Goal: Use online tool/utility: Utilize a website feature to perform a specific function

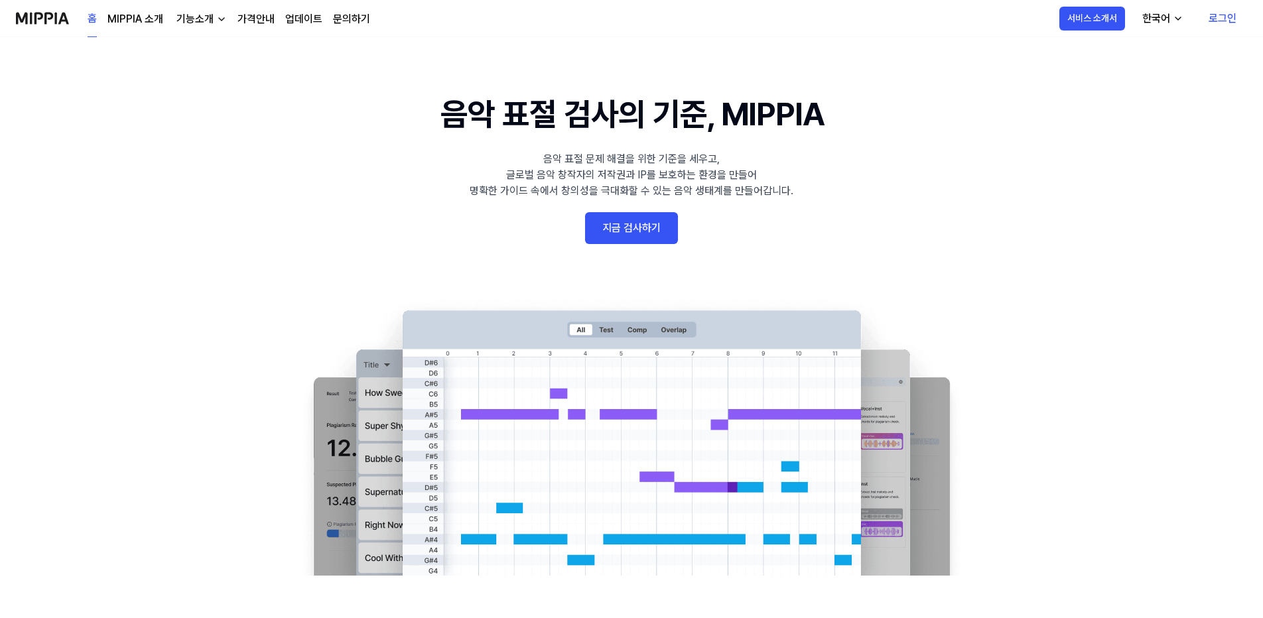
click at [1230, 18] on link "로그인" at bounding box center [1222, 18] width 49 height 37
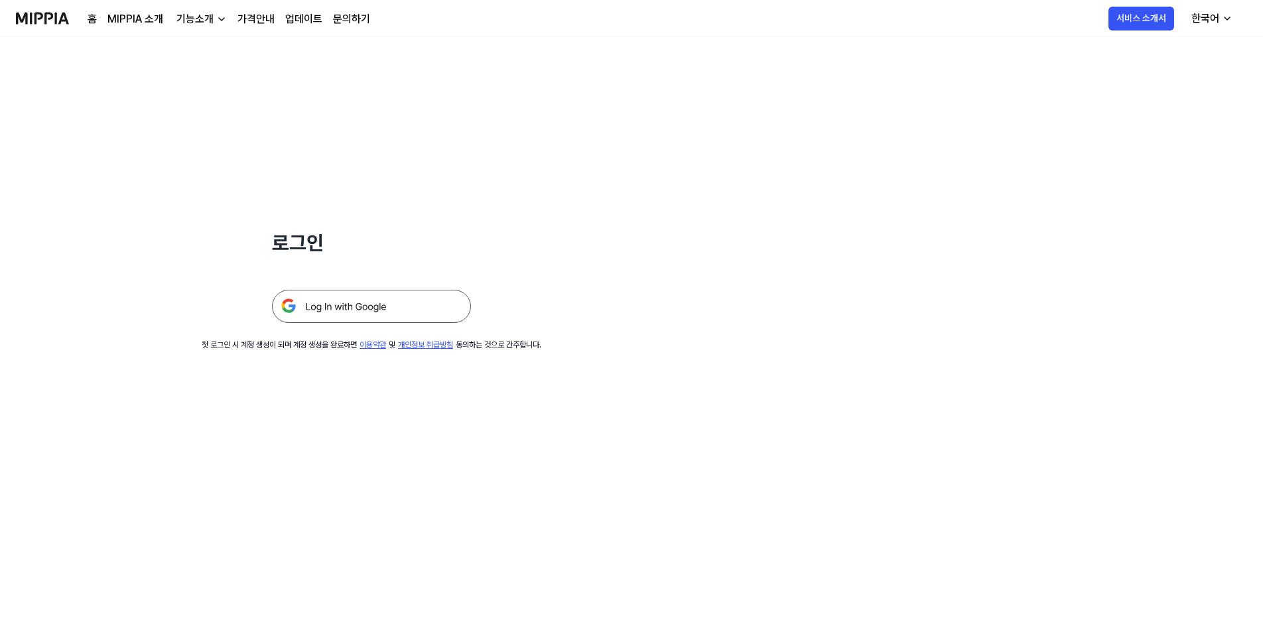
click at [372, 311] on img at bounding box center [371, 306] width 199 height 33
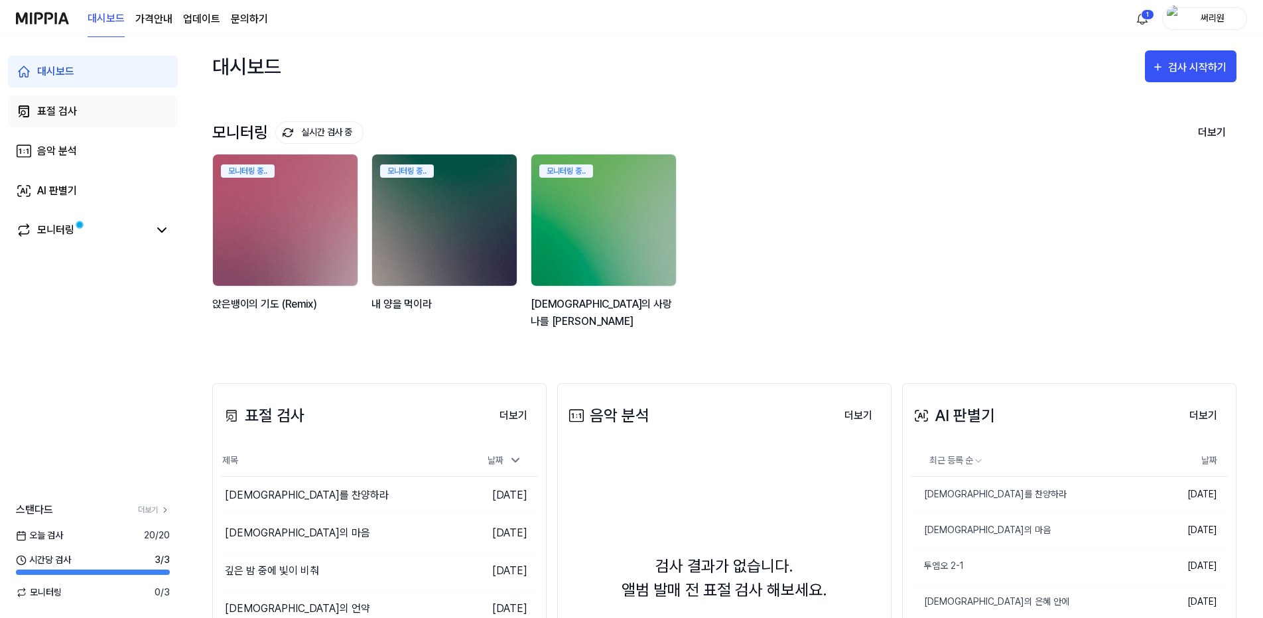
click at [59, 110] on div "표절 검사" at bounding box center [57, 112] width 40 height 16
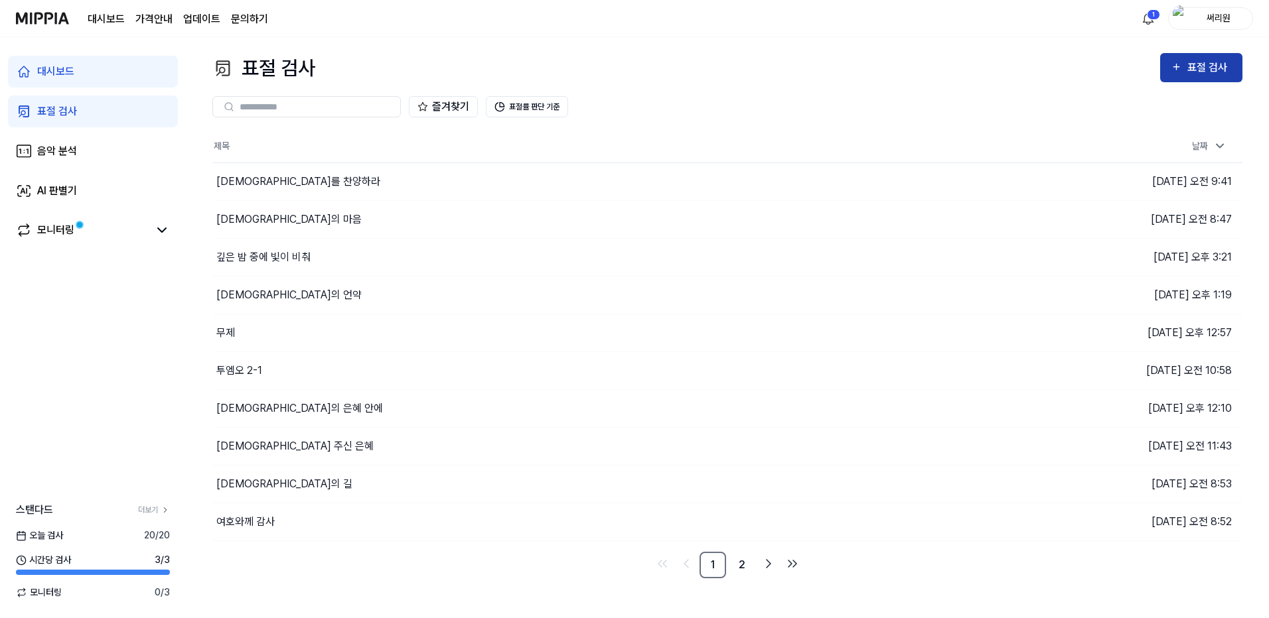
click at [1206, 62] on div "표절 검사" at bounding box center [1209, 67] width 44 height 17
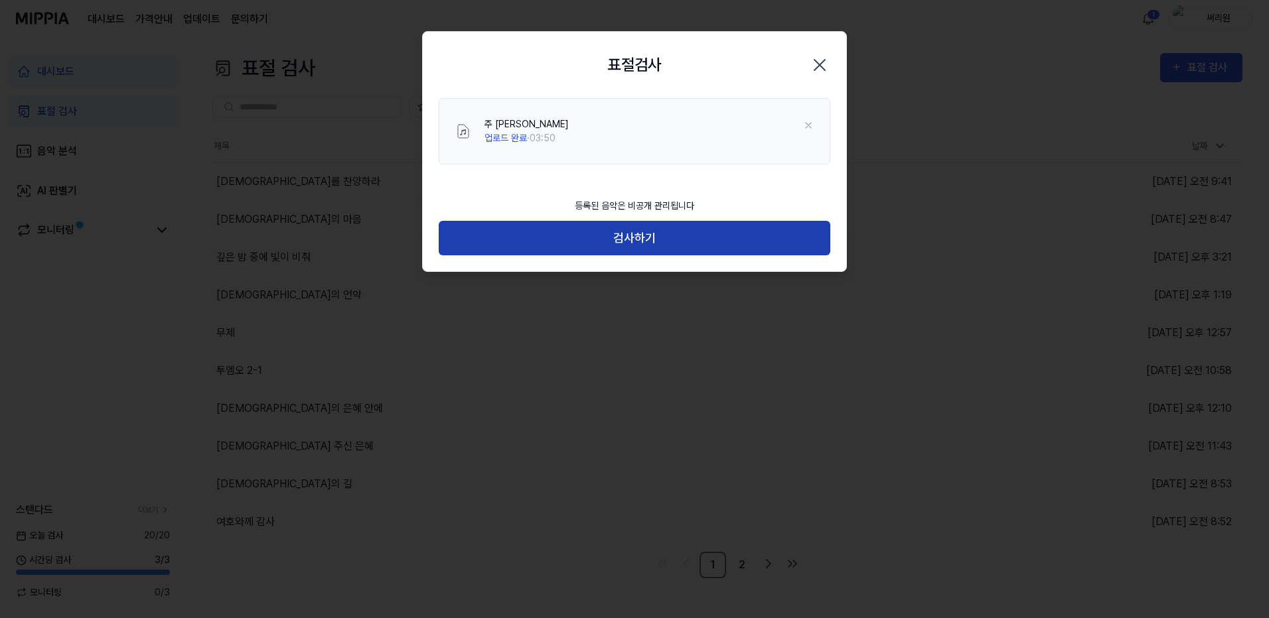
click at [638, 243] on button "검사하기" at bounding box center [634, 238] width 391 height 35
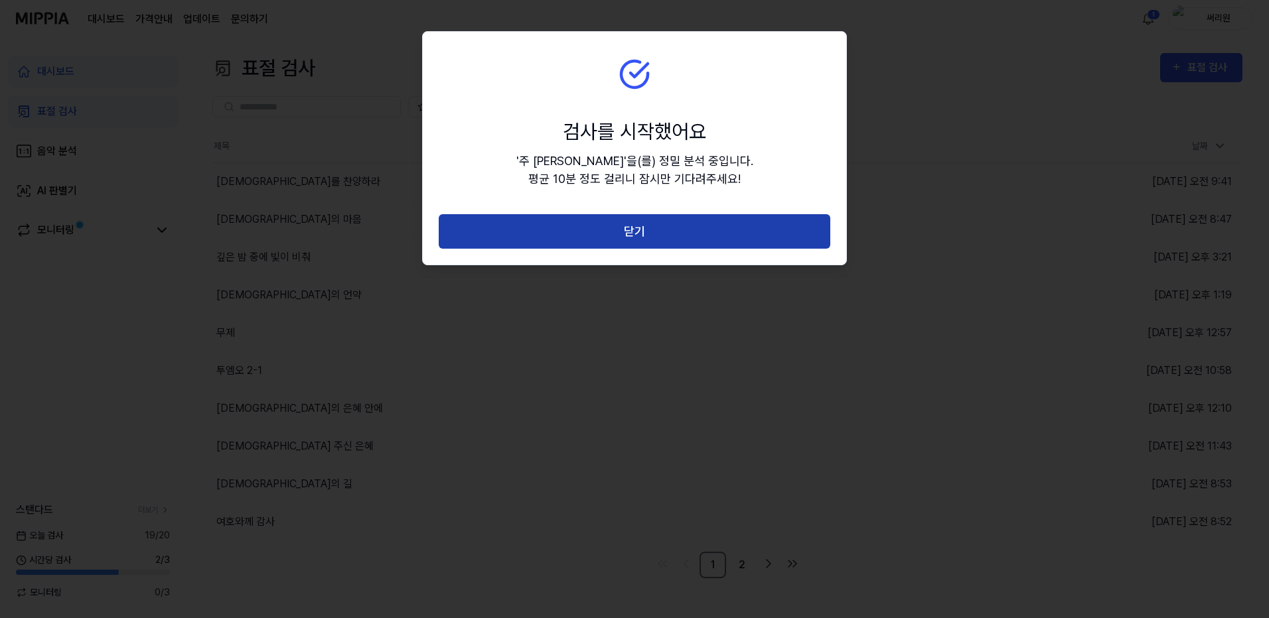
click at [638, 235] on button "닫기" at bounding box center [634, 231] width 391 height 35
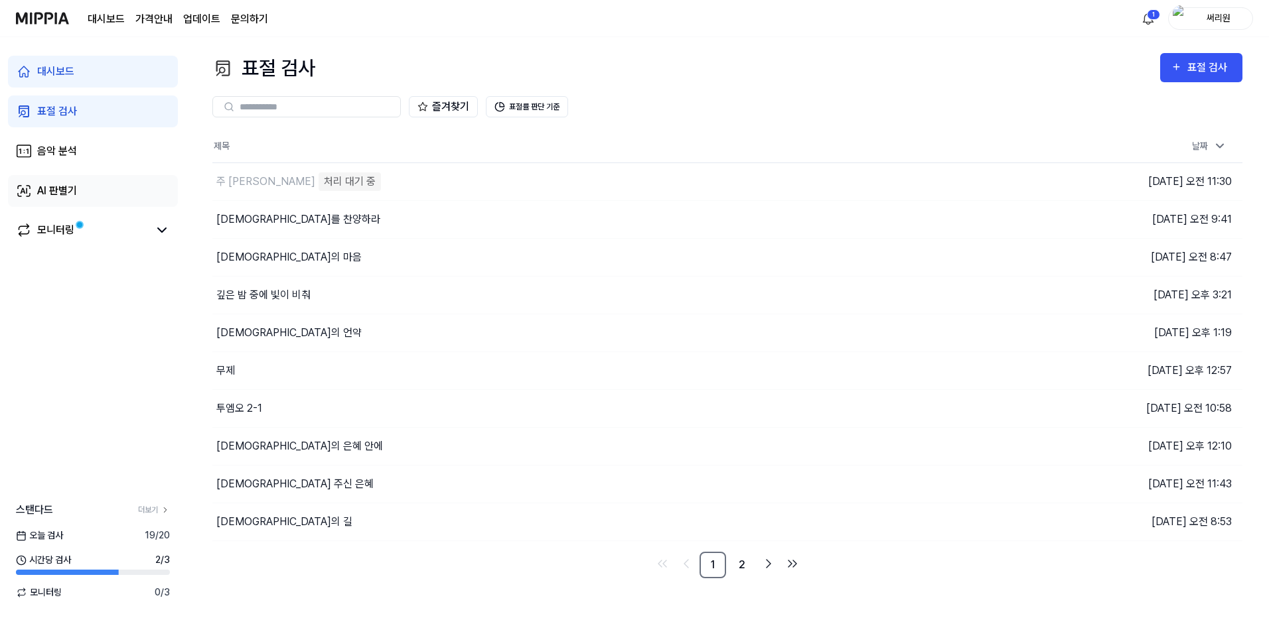
click at [55, 186] on div "AI 판별기" at bounding box center [57, 191] width 40 height 16
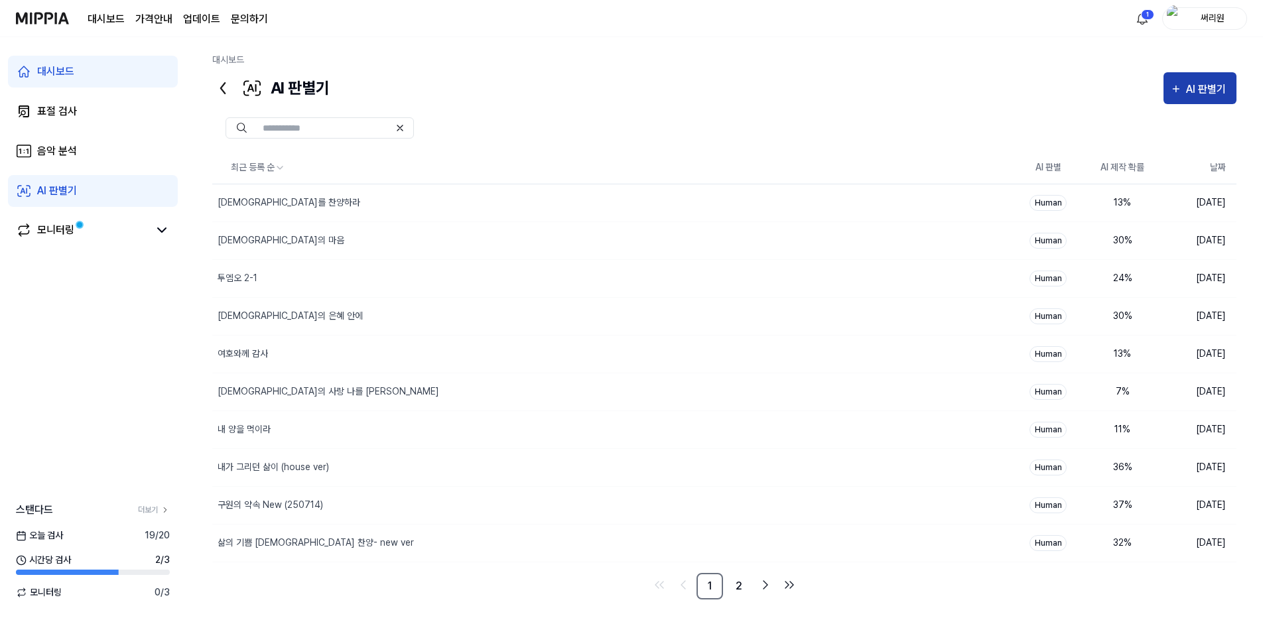
click at [1207, 84] on div "AI 판별기" at bounding box center [1208, 89] width 44 height 17
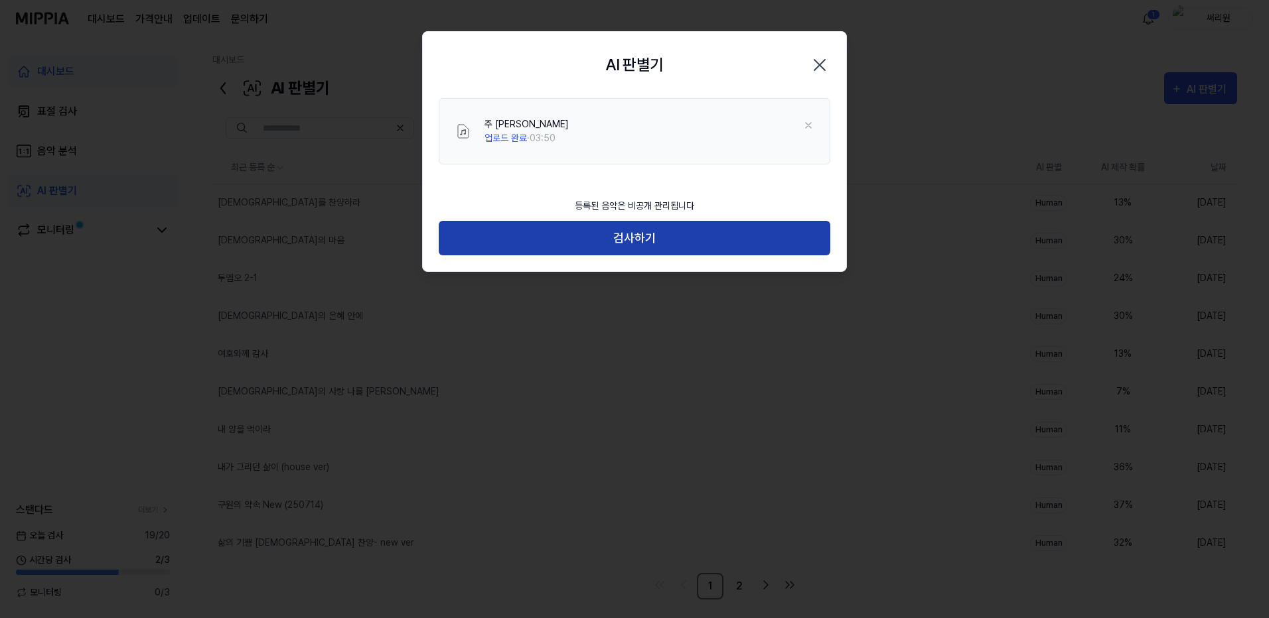
click at [641, 238] on button "검사하기" at bounding box center [634, 238] width 391 height 35
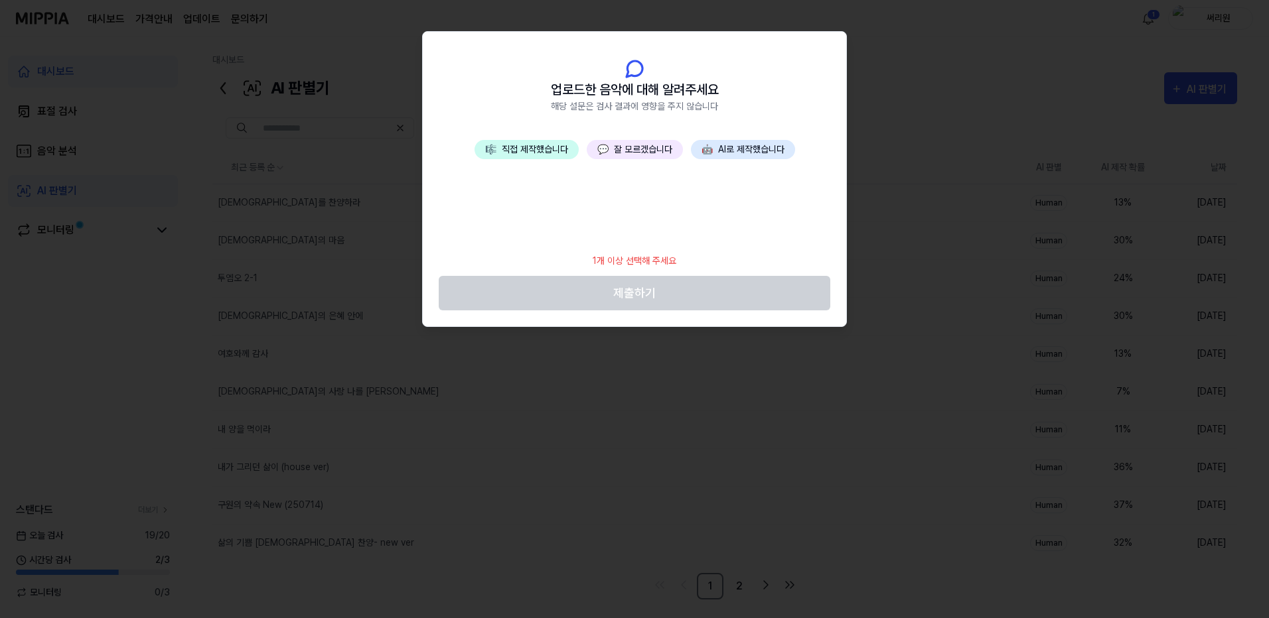
click at [752, 149] on button "🤖 AI로 제작했습니다" at bounding box center [743, 149] width 104 height 19
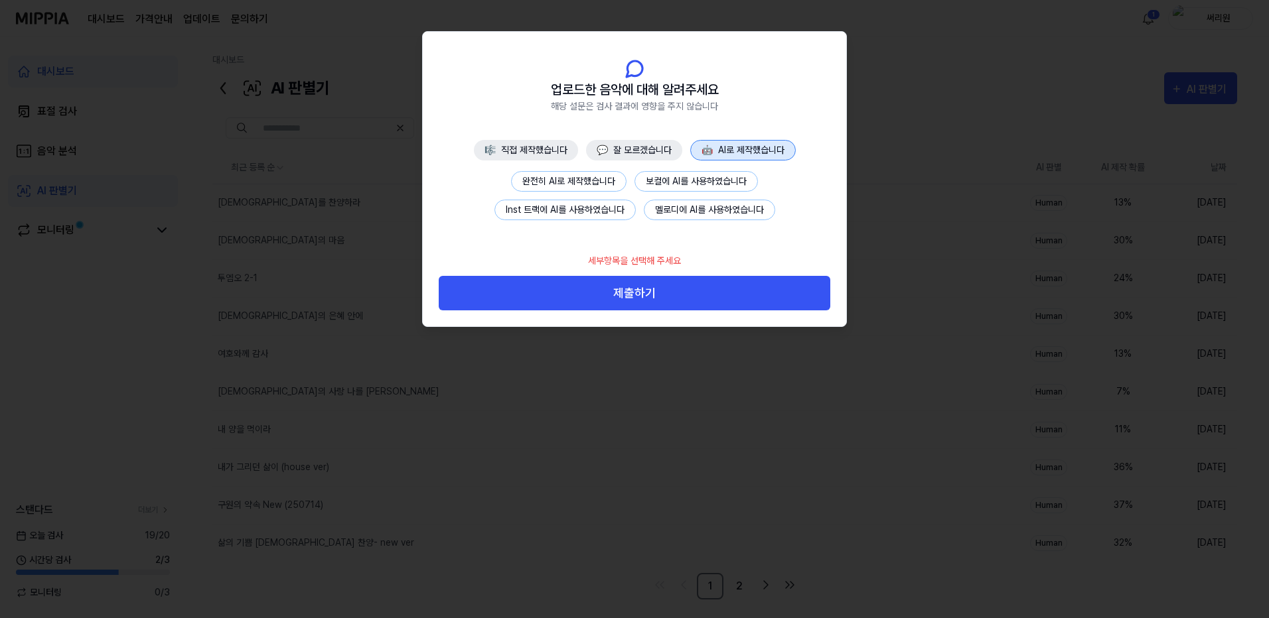
click at [747, 149] on button "🤖 AI로 제작했습니다" at bounding box center [743, 150] width 106 height 21
click at [571, 182] on button "완전히 AI로 제작했습니다" at bounding box center [568, 181] width 115 height 21
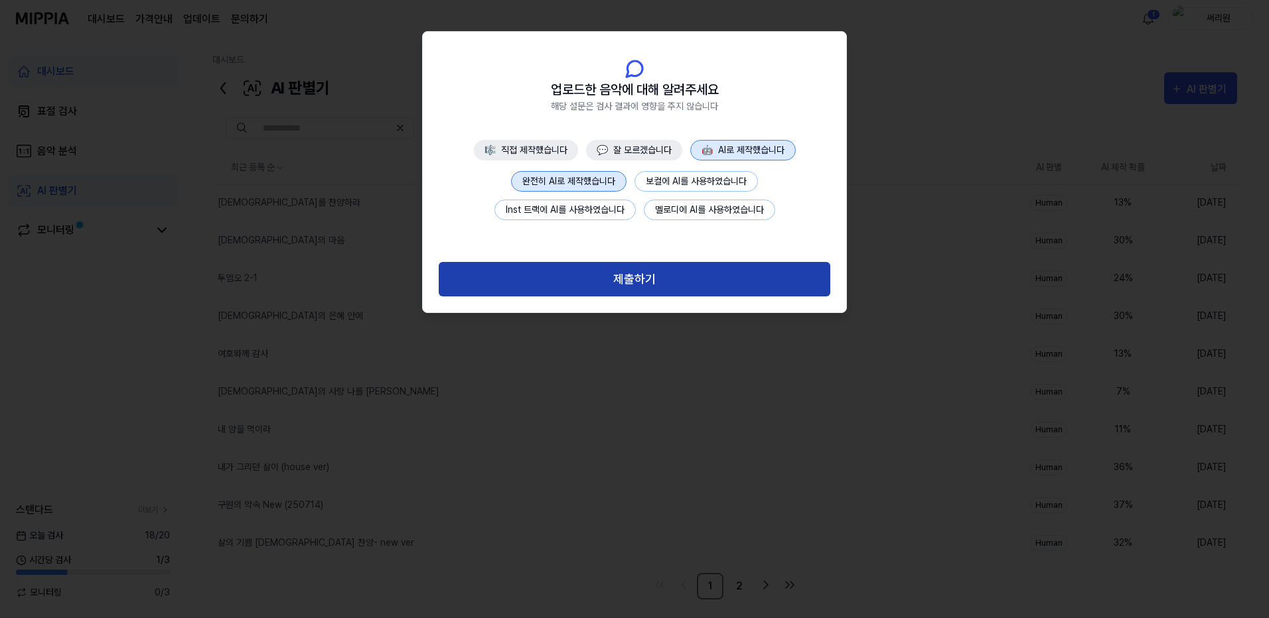
click at [620, 279] on button "제출하기" at bounding box center [634, 279] width 391 height 35
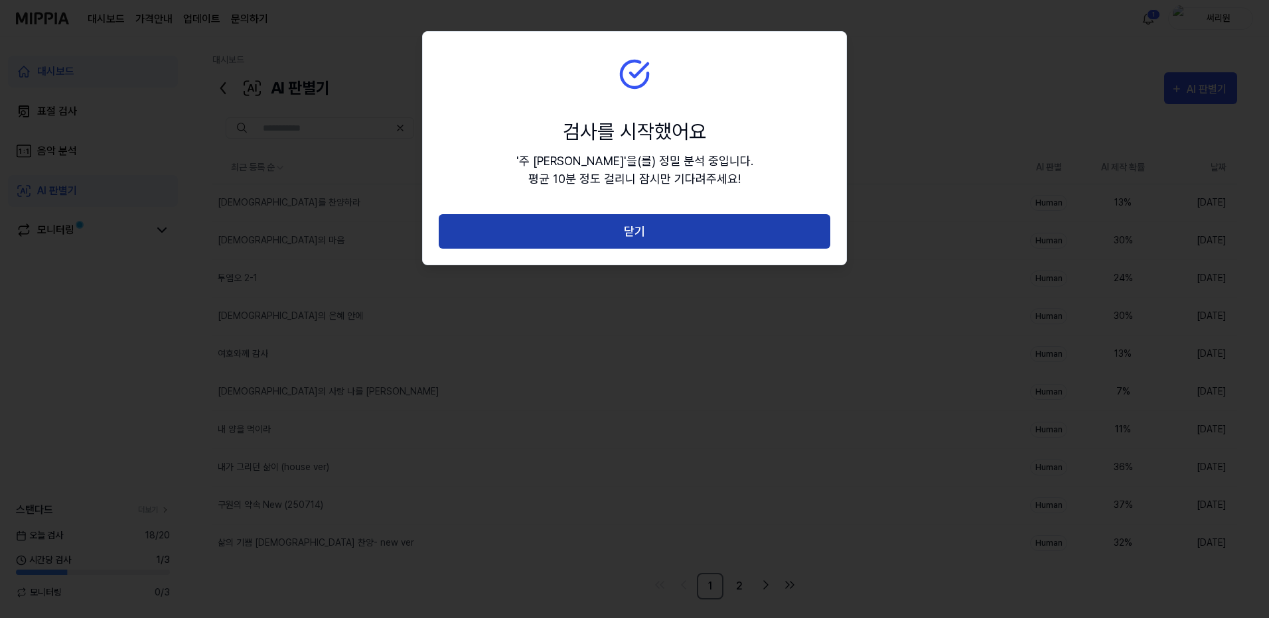
click at [645, 227] on button "닫기" at bounding box center [634, 231] width 391 height 35
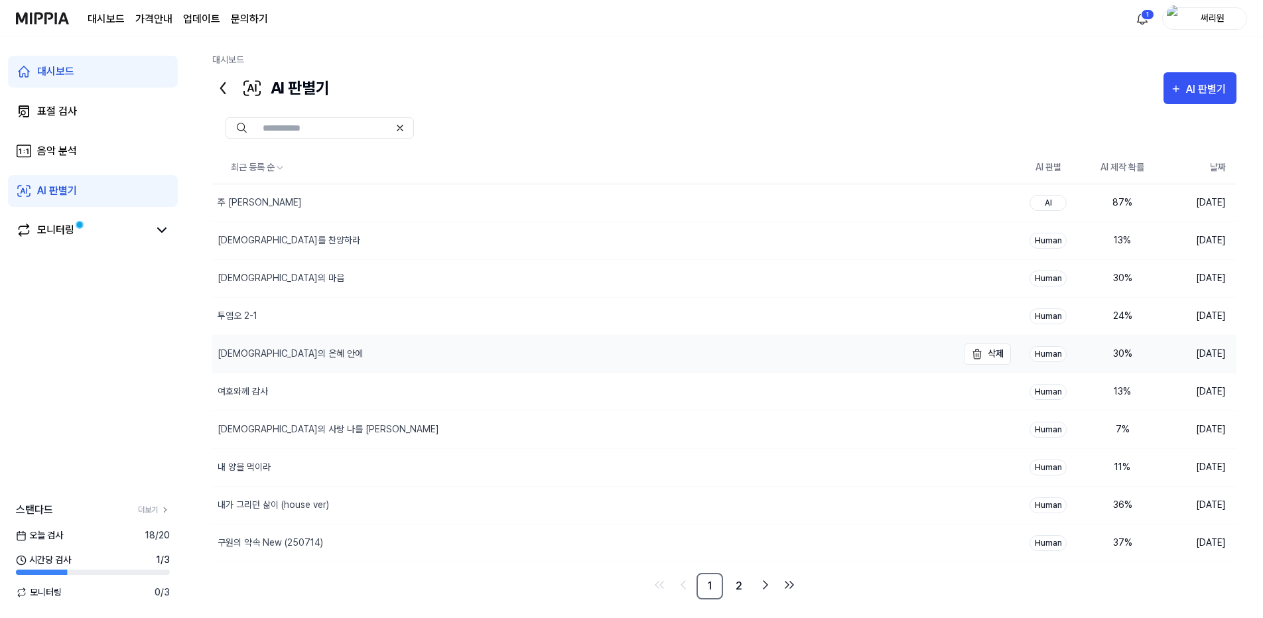
click at [509, 339] on div "[DEMOGRAPHIC_DATA]의 은혜 안에" at bounding box center [584, 354] width 745 height 37
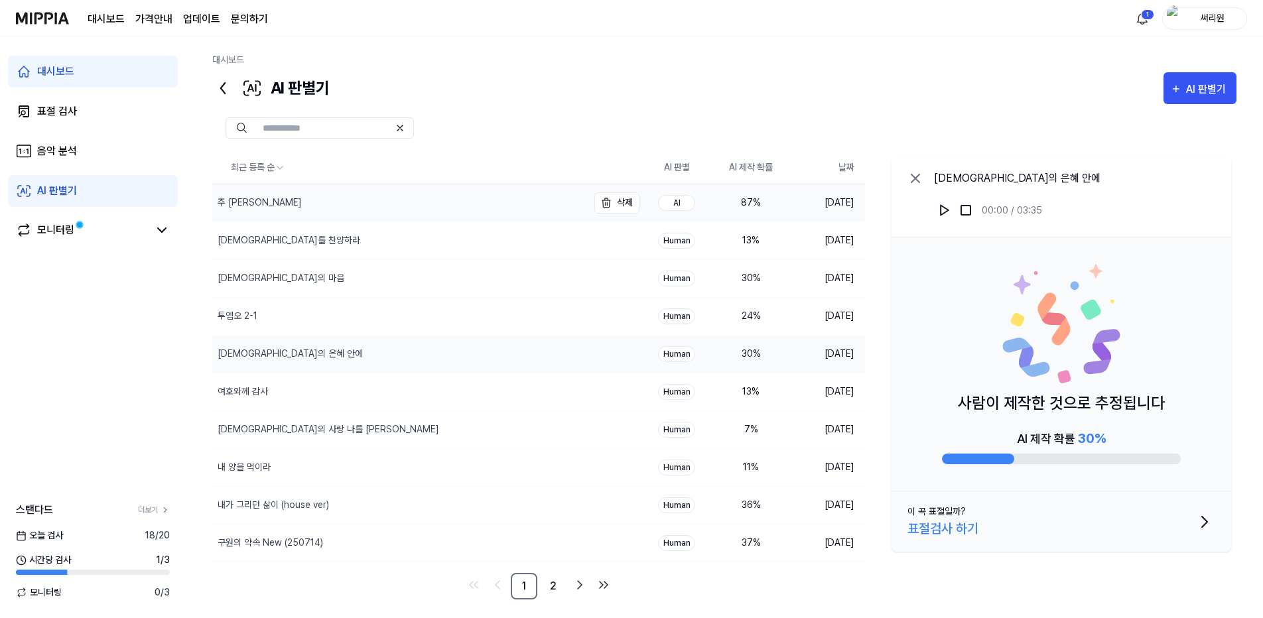
click at [247, 200] on div "주 [PERSON_NAME]" at bounding box center [260, 203] width 84 height 14
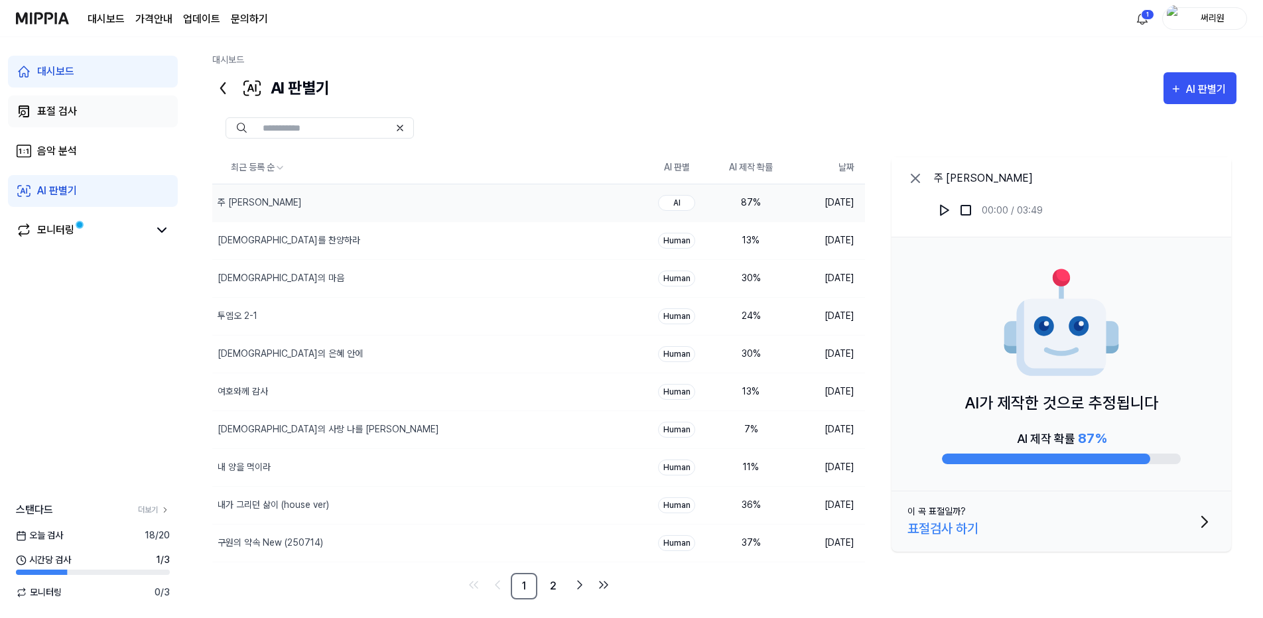
click at [69, 110] on div "표절 검사" at bounding box center [57, 112] width 40 height 16
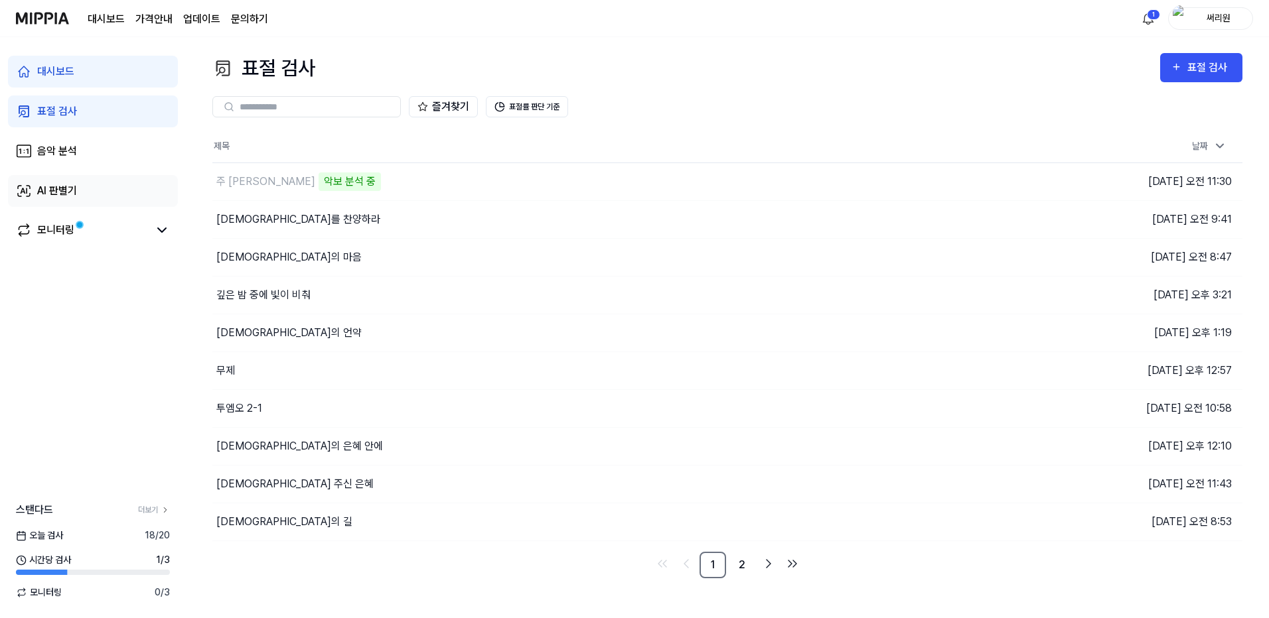
click at [65, 194] on div "AI 판별기" at bounding box center [57, 191] width 40 height 16
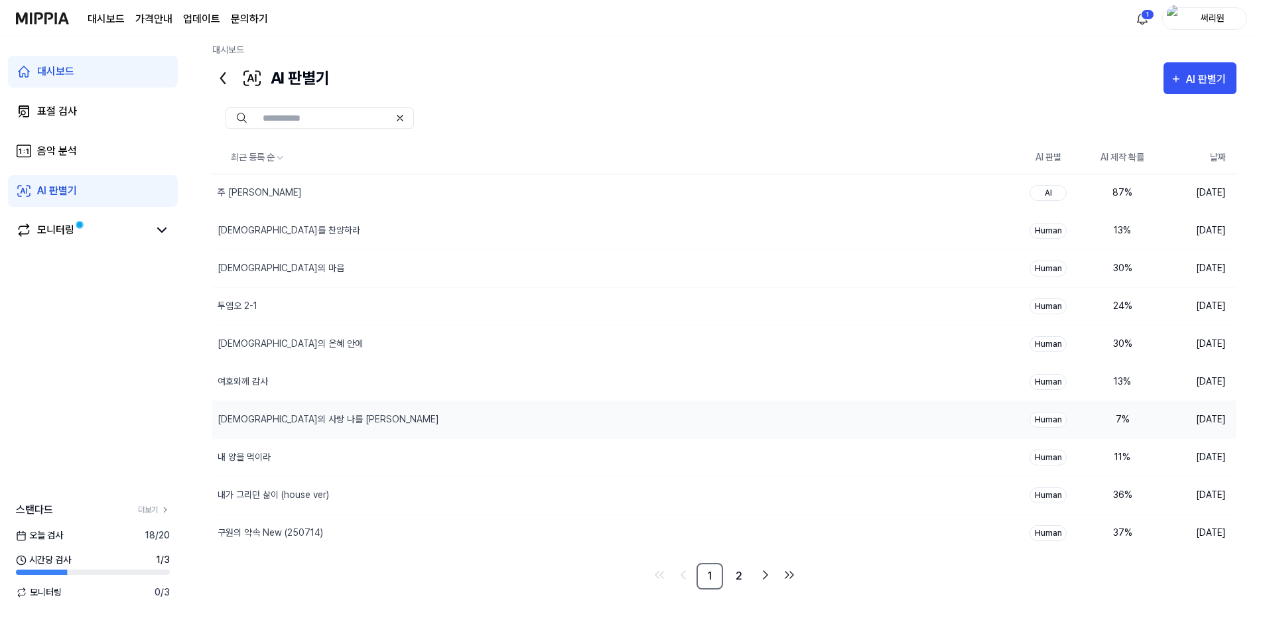
scroll to position [13, 0]
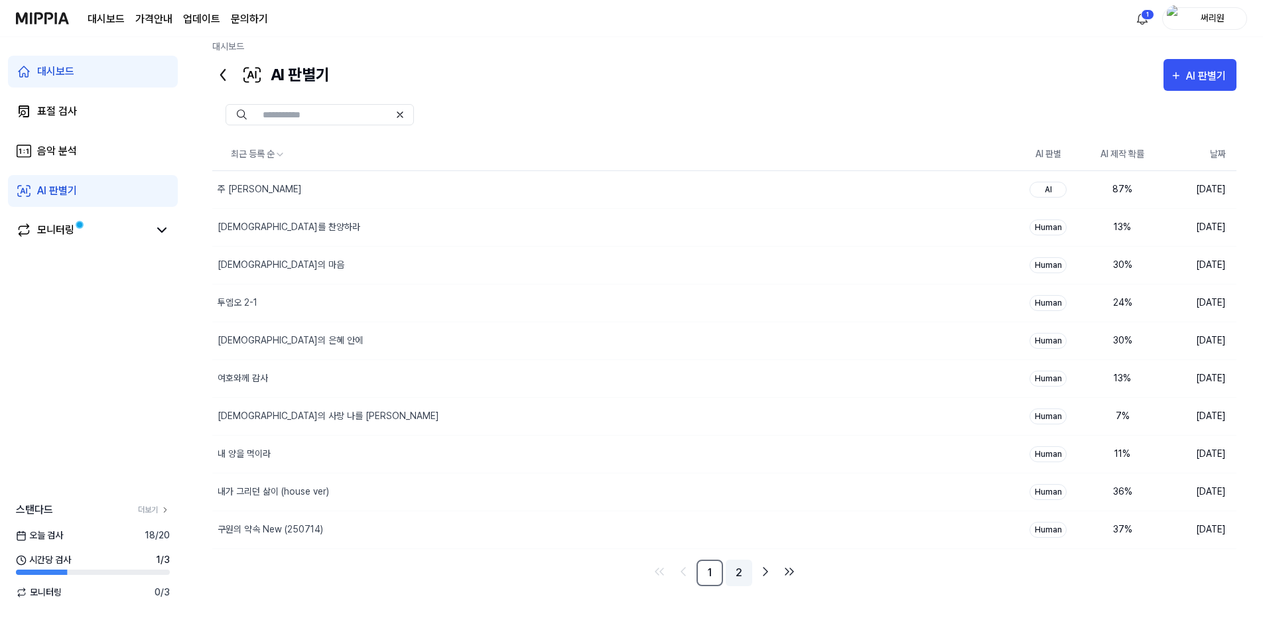
click at [737, 574] on link "2" at bounding box center [739, 573] width 27 height 27
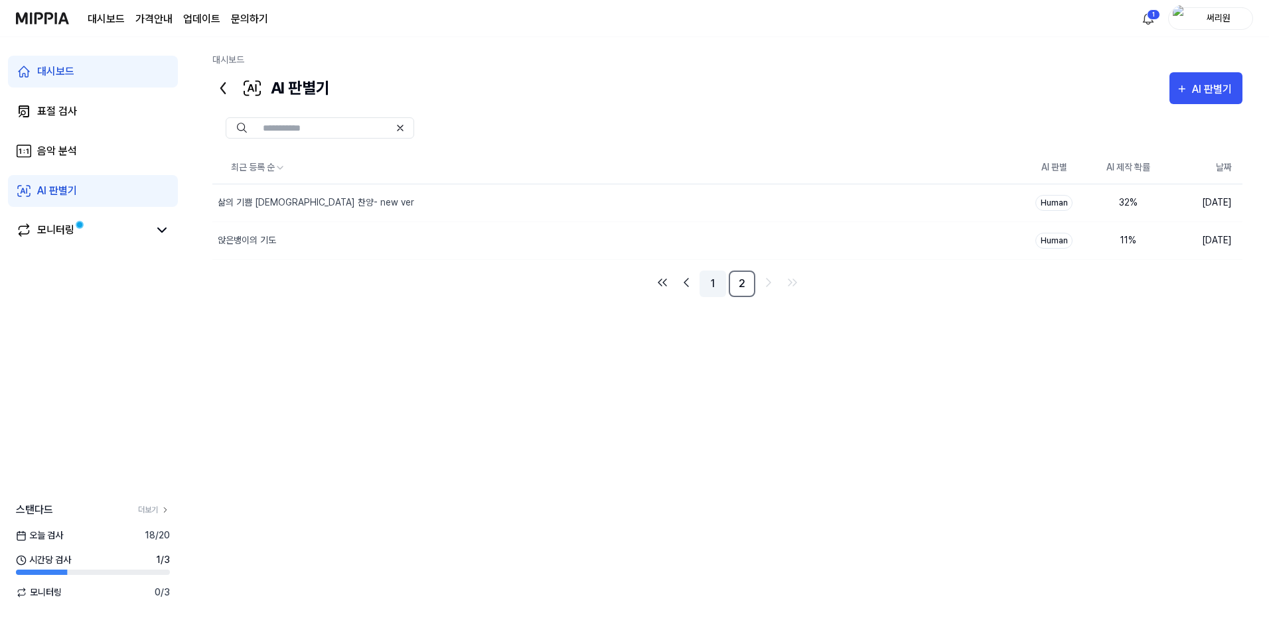
click at [712, 283] on link "1" at bounding box center [712, 284] width 27 height 27
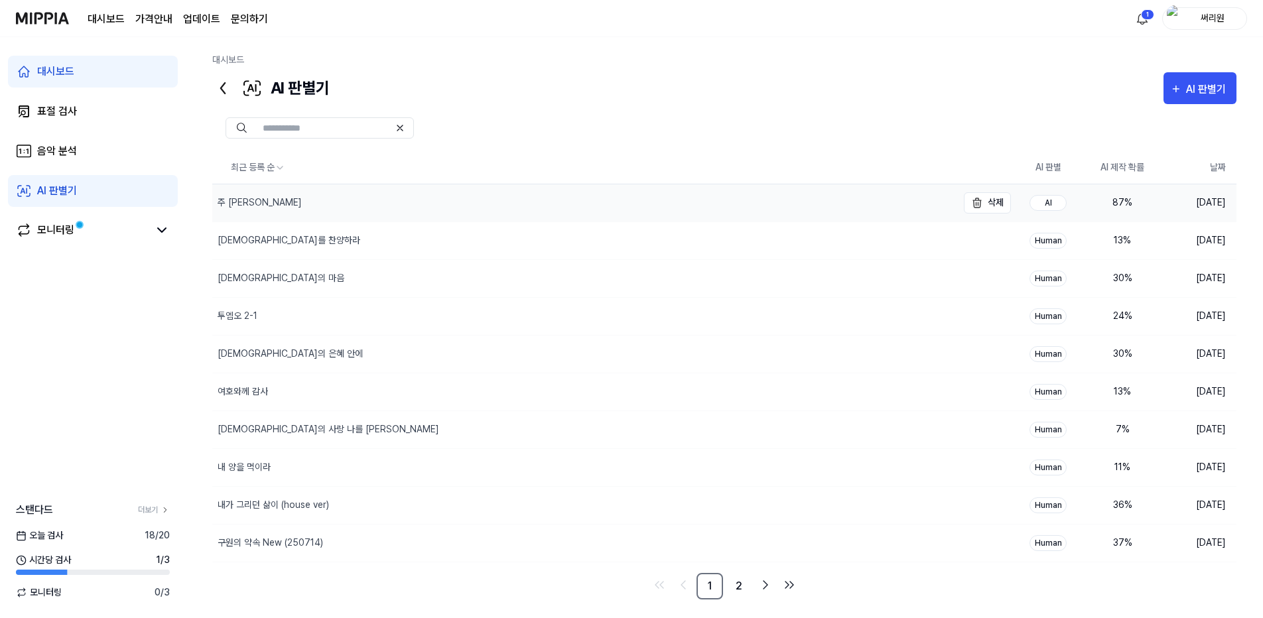
click at [258, 202] on div "주 [PERSON_NAME]" at bounding box center [260, 203] width 84 height 14
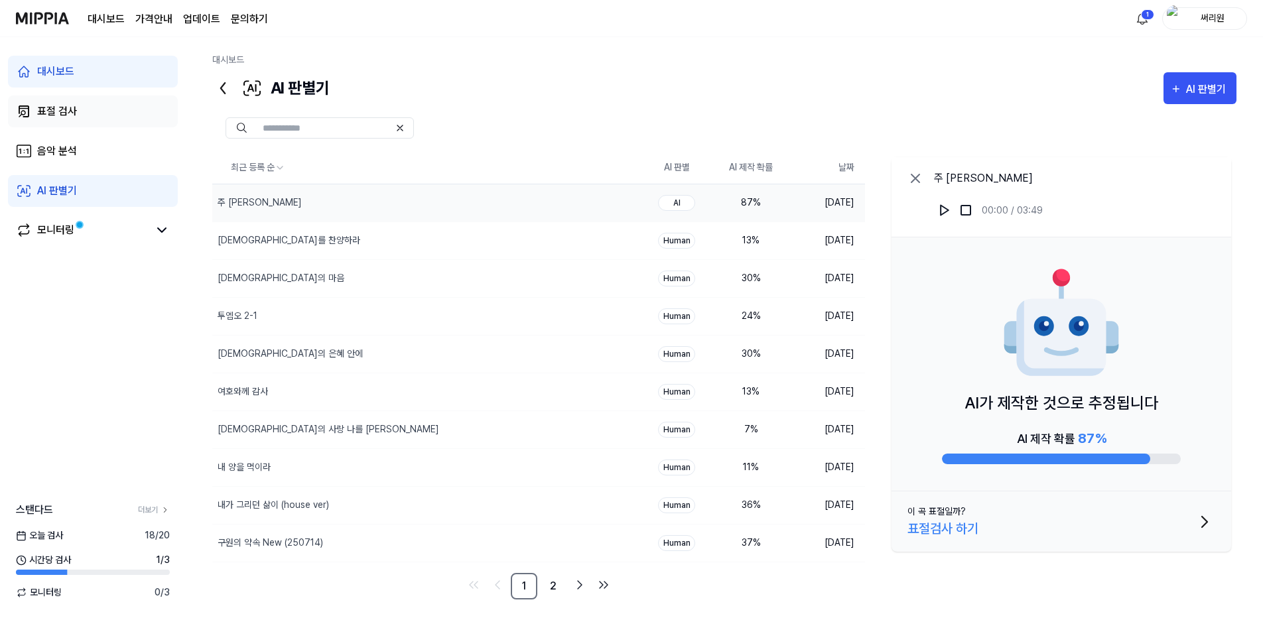
click at [69, 113] on div "표절 검사" at bounding box center [57, 112] width 40 height 16
